Goal: Information Seeking & Learning: Learn about a topic

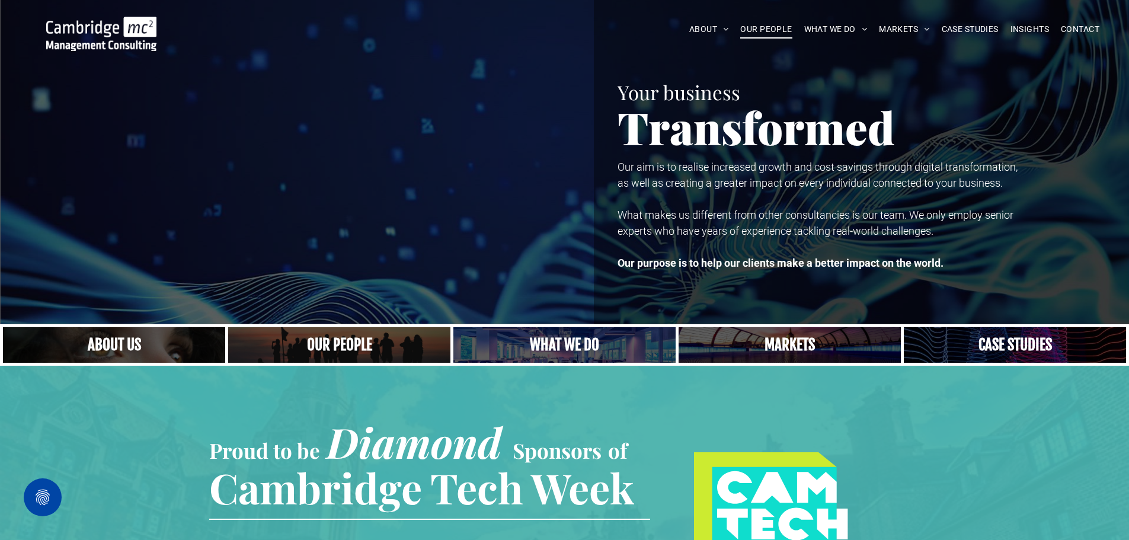
click at [755, 24] on span "OUR PEOPLE" at bounding box center [766, 29] width 52 height 18
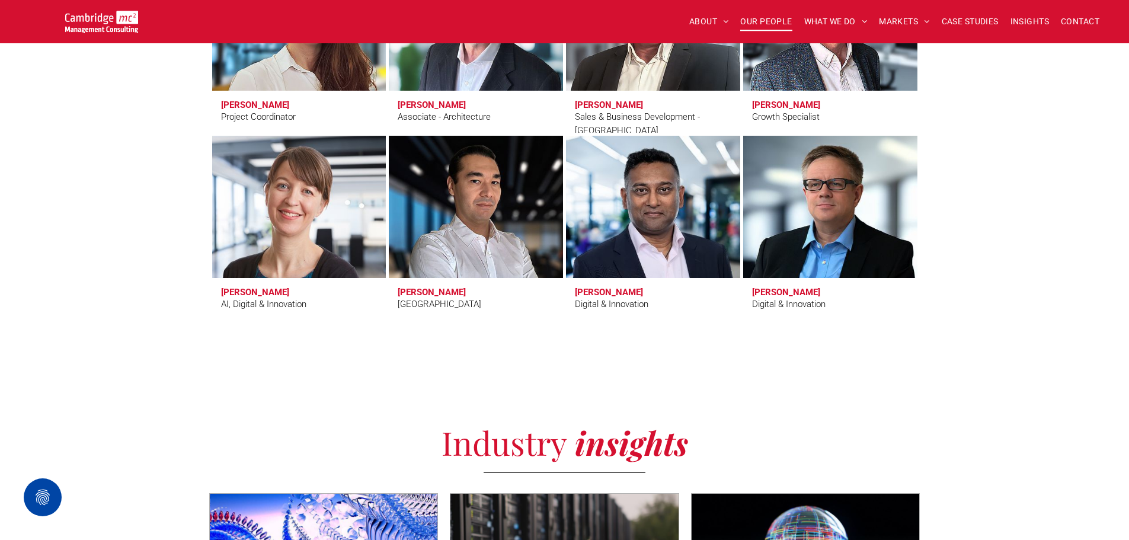
scroll to position [3496, 0]
